Goal: Transaction & Acquisition: Purchase product/service

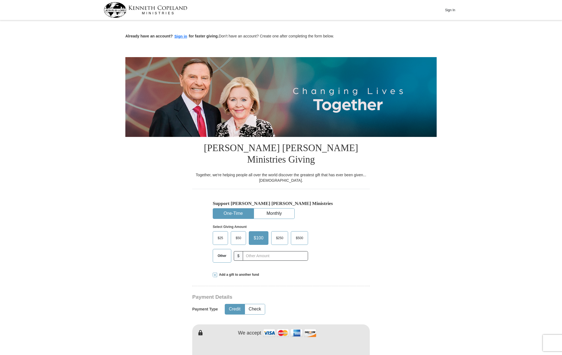
click at [235, 234] on span "$50" at bounding box center [238, 238] width 11 height 8
click at [0, 0] on input "$50" at bounding box center [0, 0] width 0 height 0
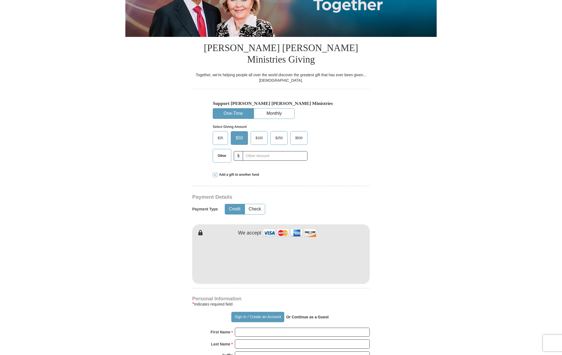
scroll to position [100, 0]
click at [315, 272] on div "[PERSON_NAME] [PERSON_NAME] Ministries Giving Together, we're helping people al…" at bounding box center [280, 322] width 177 height 570
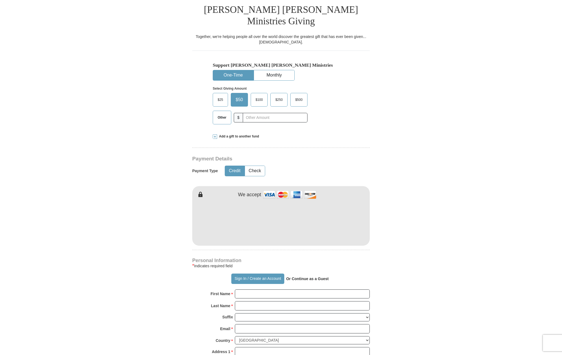
scroll to position [162, 0]
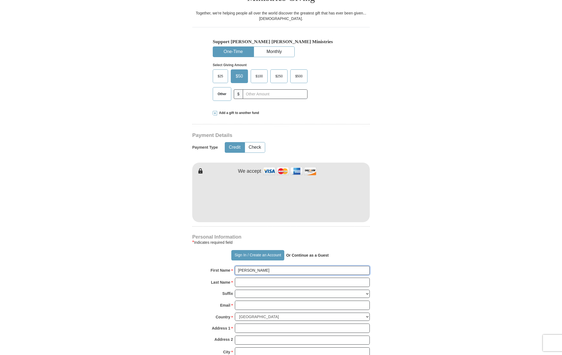
type input "[PERSON_NAME]"
type input "[STREET_ADDRESS]"
type input "[GEOGRAPHIC_DATA]"
select select "MI"
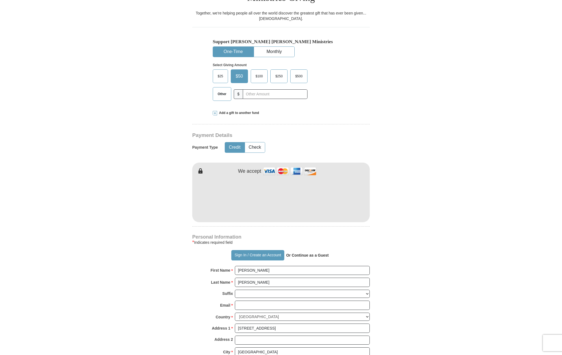
type input "[GEOGRAPHIC_DATA]"
type input "48116"
type input "[PHONE_NUMBER]"
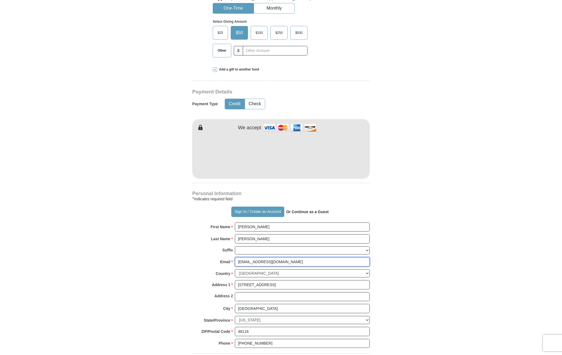
type input "[EMAIL_ADDRESS][DOMAIN_NAME]"
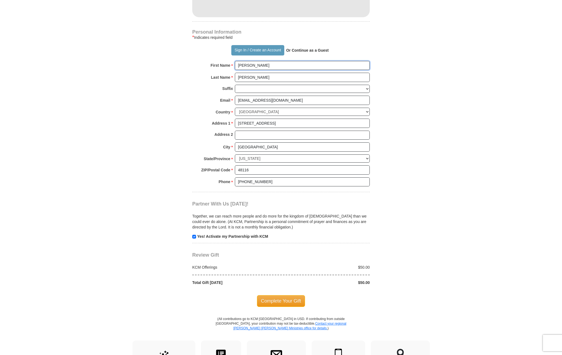
scroll to position [371, 0]
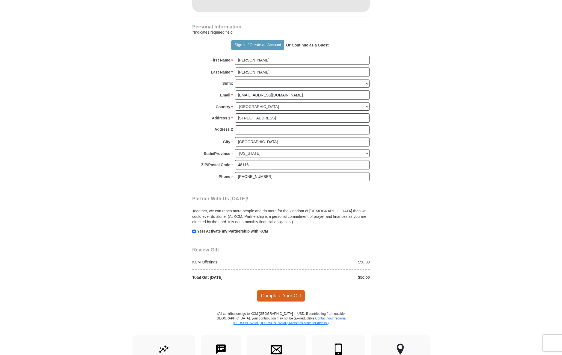
click at [278, 290] on span "Complete Your Gift" at bounding box center [281, 295] width 48 height 11
